Goal: Information Seeking & Learning: Learn about a topic

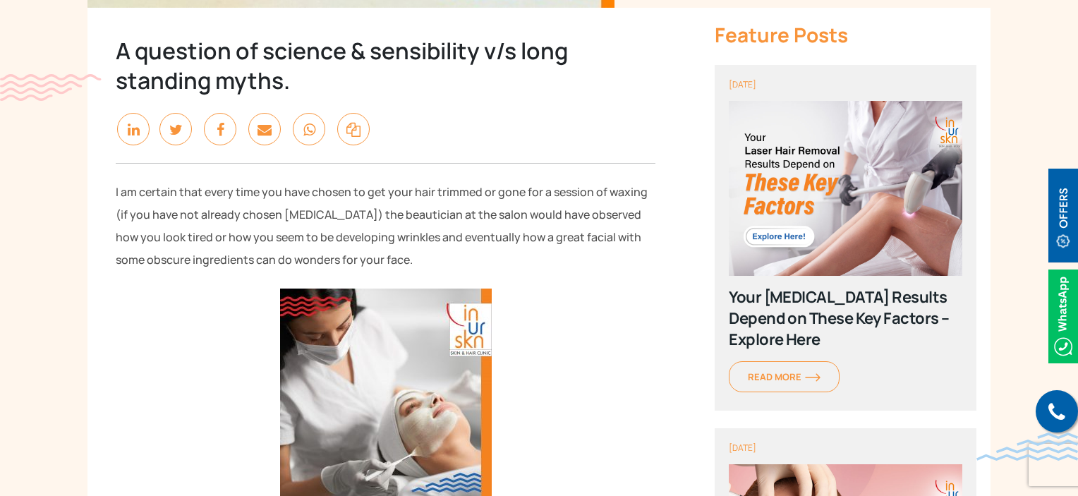
scroll to position [447, 0]
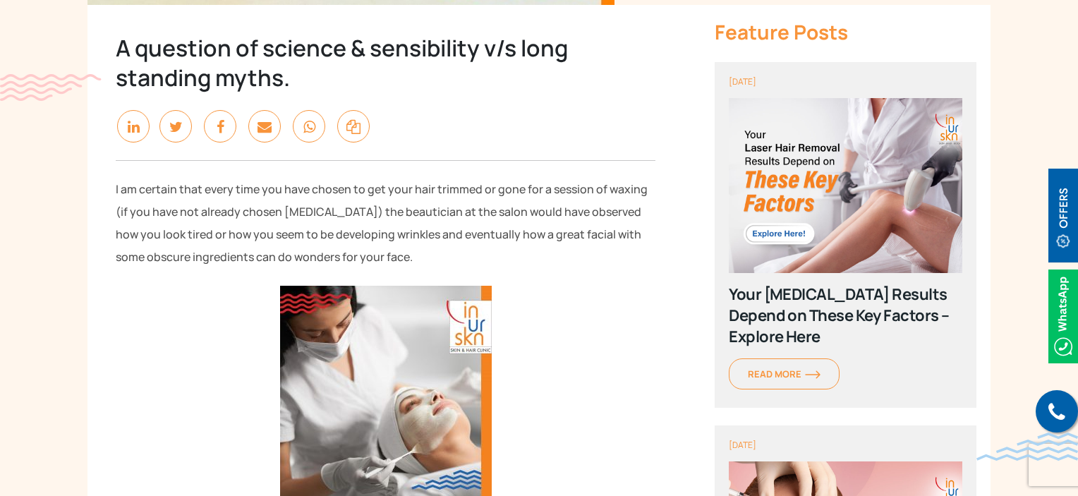
click at [167, 253] on p "I am certain that every time you have chosen to get your hair trimmed or gone f…" at bounding box center [386, 223] width 540 height 90
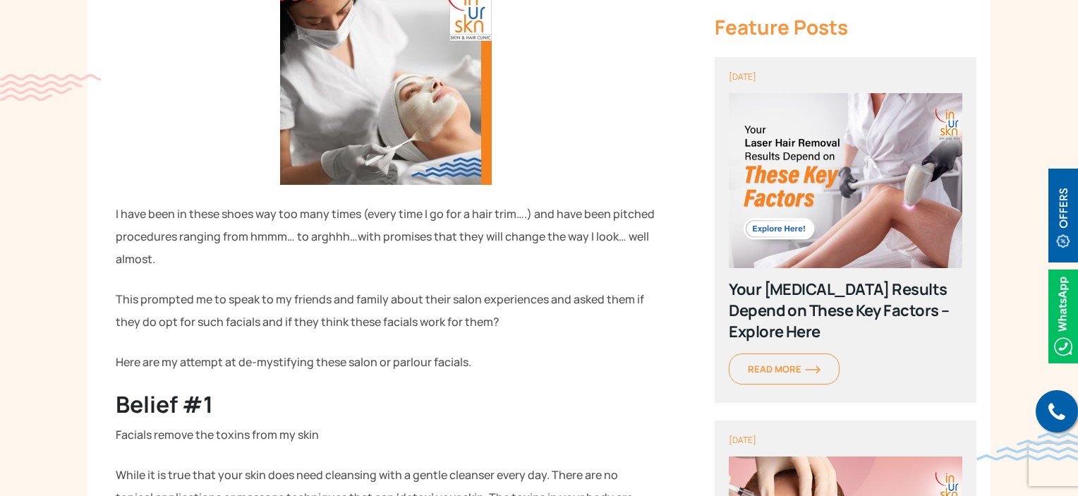
scroll to position [764, 0]
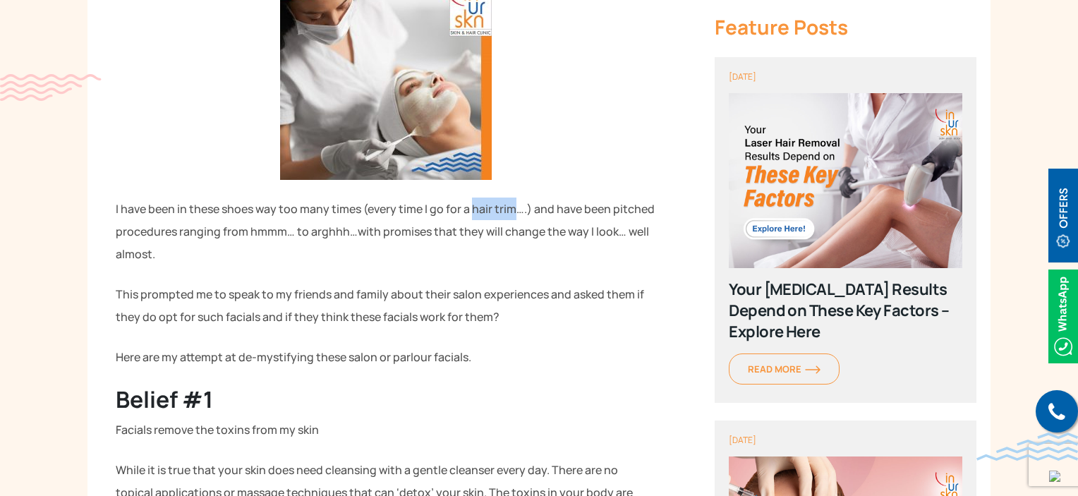
drag, startPoint x: 470, startPoint y: 206, endPoint x: 512, endPoint y: 205, distance: 41.6
click at [512, 205] on p "I have been in these shoes way too many times (every time I go for a hair trim……" at bounding box center [386, 232] width 540 height 68
copy p "hair trim"
click at [635, 211] on p "I have been in these shoes way too many times (every time I go for a hair trim……" at bounding box center [386, 232] width 540 height 68
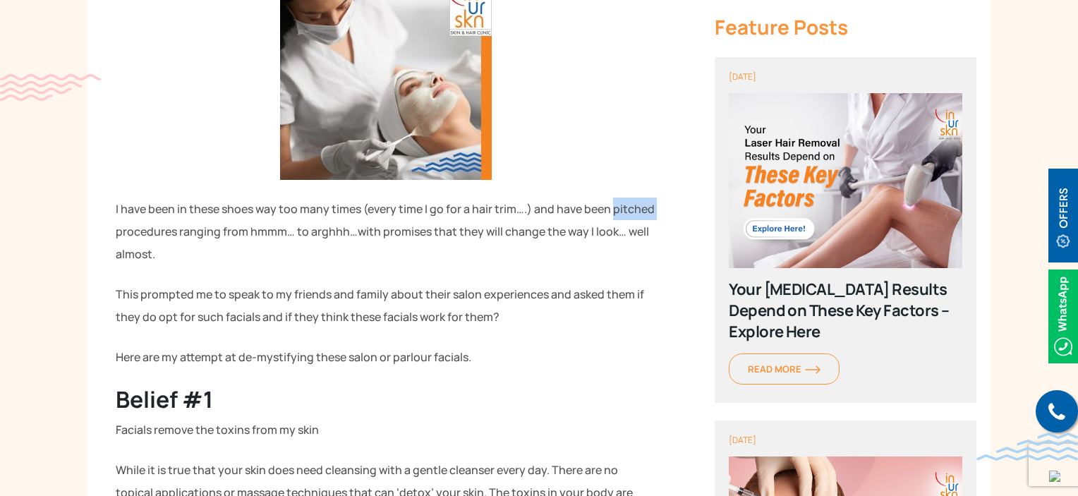
copy p "pitched"
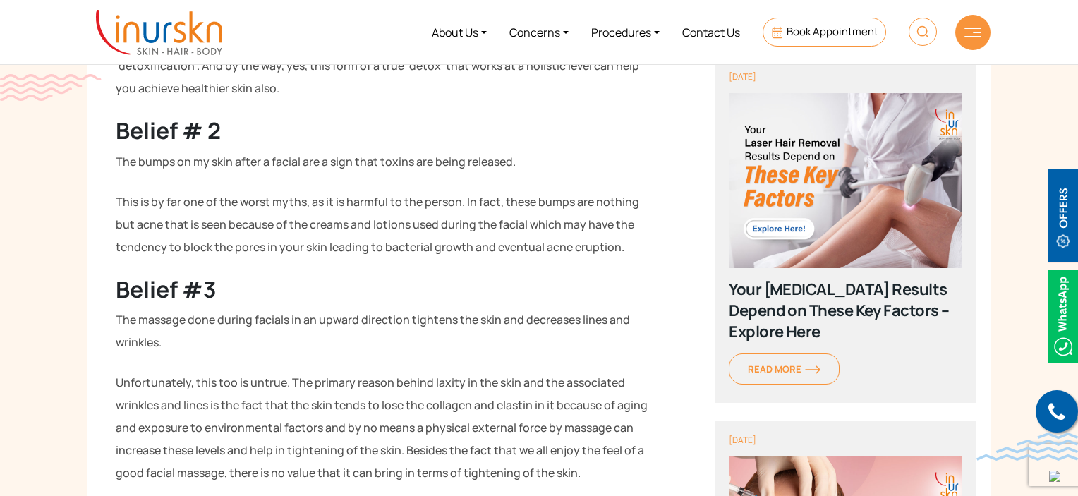
scroll to position [1258, 0]
click at [157, 162] on p "The bumps on my skin after a facial are a sign that toxins are being released." at bounding box center [386, 162] width 540 height 23
copy p "bumps"
click at [145, 229] on p "This is by far one of the worst myths, as it is harmful to the person. In fact,…" at bounding box center [386, 225] width 540 height 68
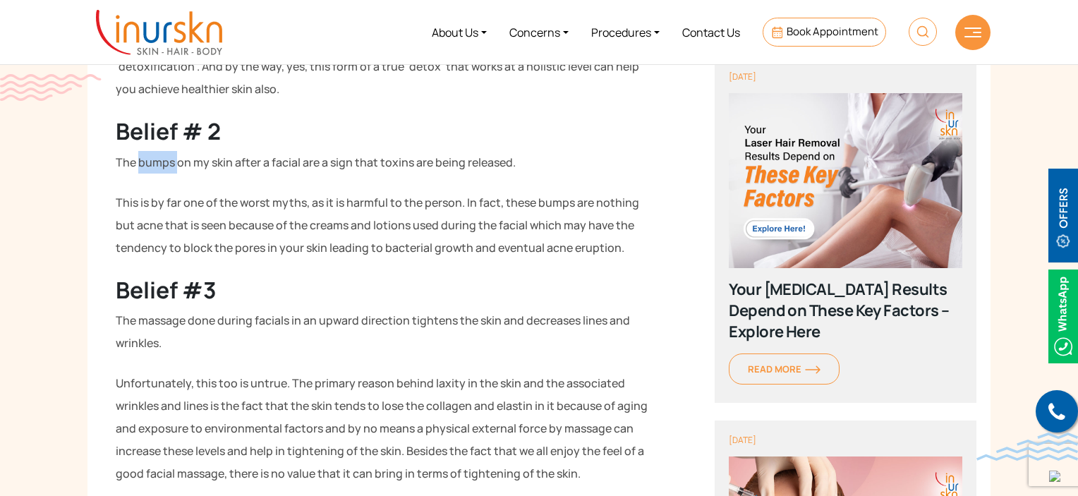
click at [145, 229] on p "This is by far one of the worst myths, as it is harmful to the person. In fact,…" at bounding box center [386, 225] width 540 height 68
copy p "acne"
click at [583, 242] on p "This is by far one of the worst myths, as it is harmful to the person. In fact,…" at bounding box center [386, 225] width 540 height 68
copy p "eruption"
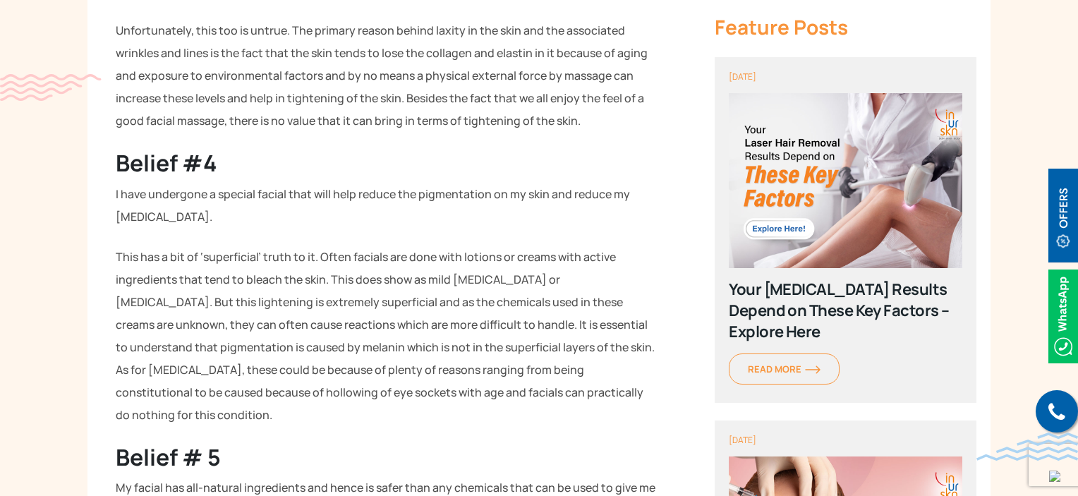
scroll to position [1623, 0]
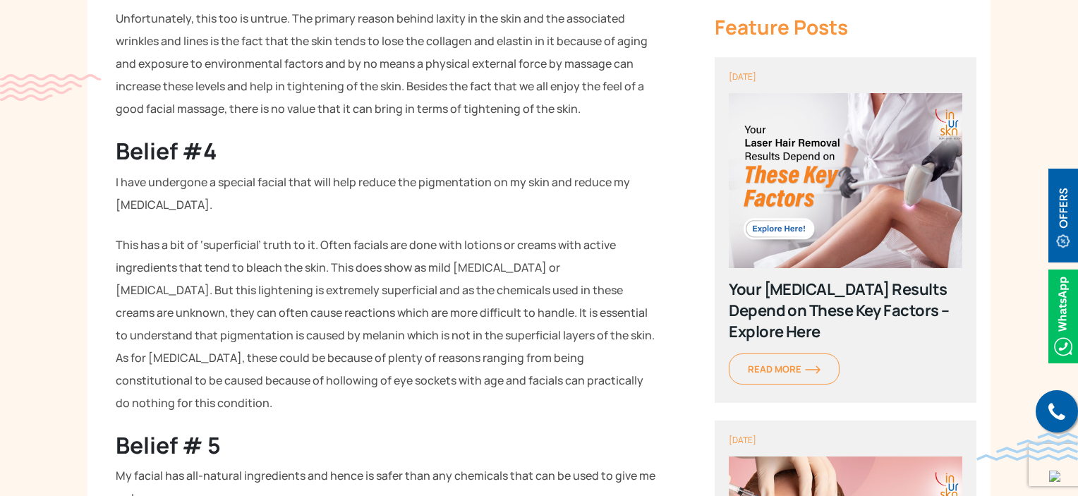
click at [166, 179] on p "I have undergone a special facial that will help reduce the pigmentation on my …" at bounding box center [386, 193] width 540 height 45
copy p "undergone"
click at [438, 183] on p "I have undergone a special facial that will help reduce the pigmentation on my …" at bounding box center [386, 193] width 540 height 45
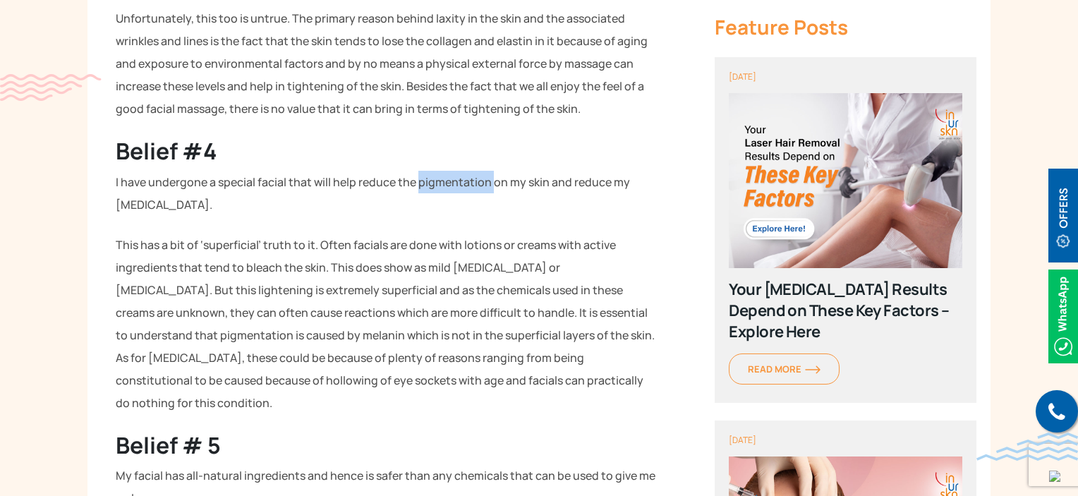
copy p "pigmentation"
click at [538, 174] on p "I have undergone a special facial that will help reduce the pigmentation on my …" at bounding box center [386, 193] width 540 height 45
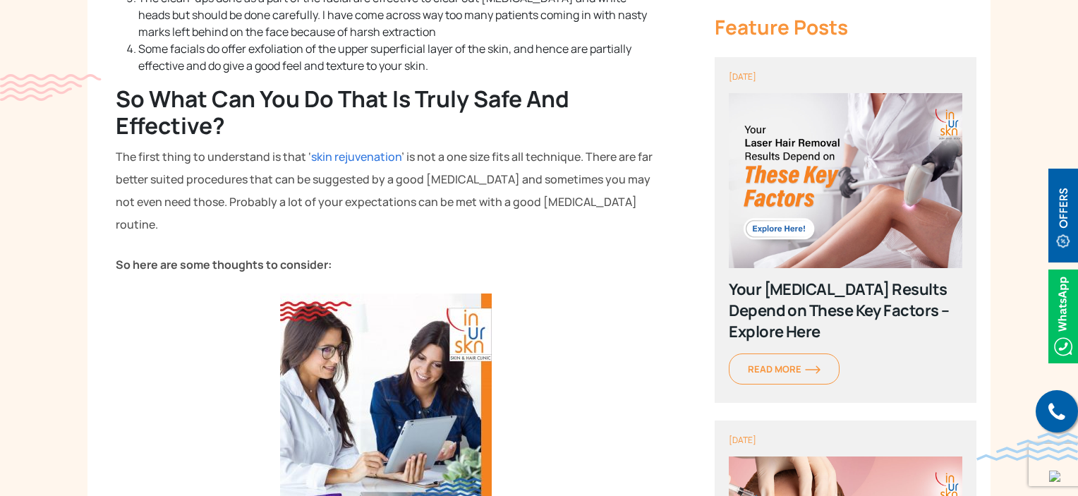
scroll to position [2717, 0]
